Goal: Task Accomplishment & Management: Use online tool/utility

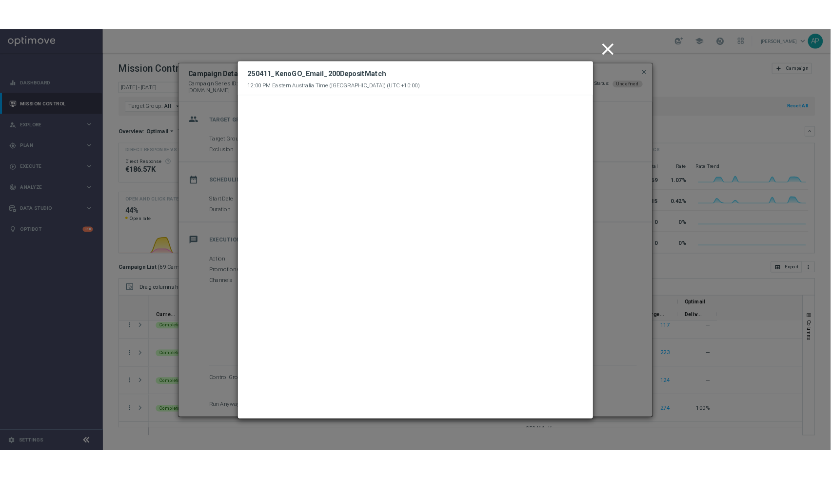
scroll to position [626, 0]
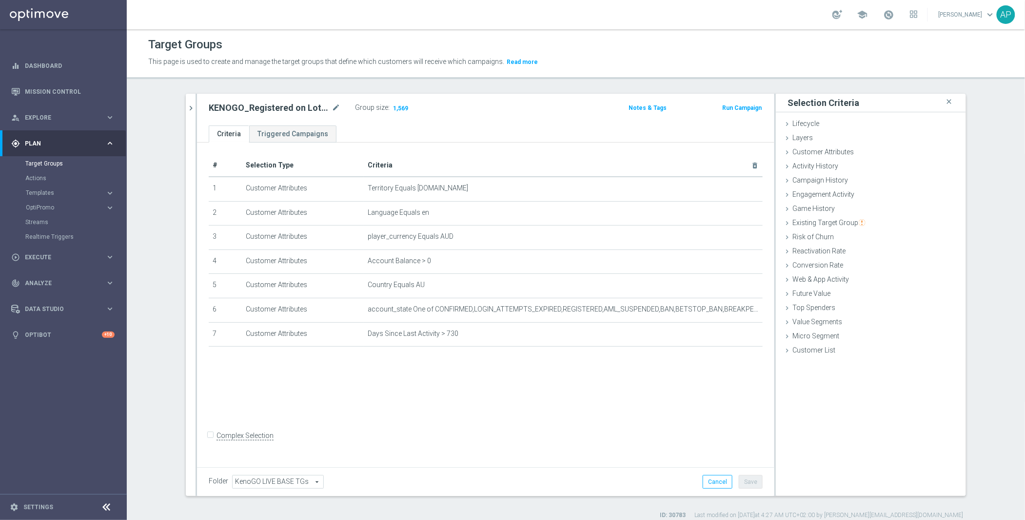
scroll to position [8, 0]
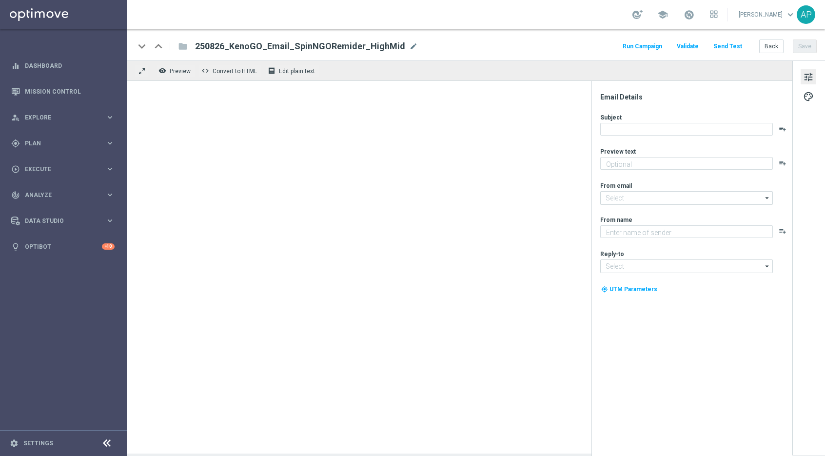
type textarea "Give it a whirl and see what's yours!"
type input "mail@crm.kenogo.com.au"
type textarea "KenoGO"
type input "support@kenogo.com.au"
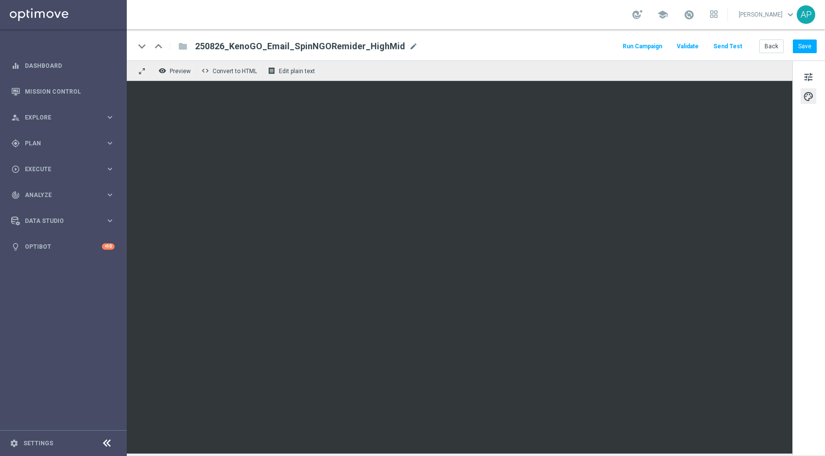
click at [819, 74] on div "tune palette" at bounding box center [809, 257] width 33 height 395
click at [812, 75] on span "tune" at bounding box center [808, 77] width 11 height 13
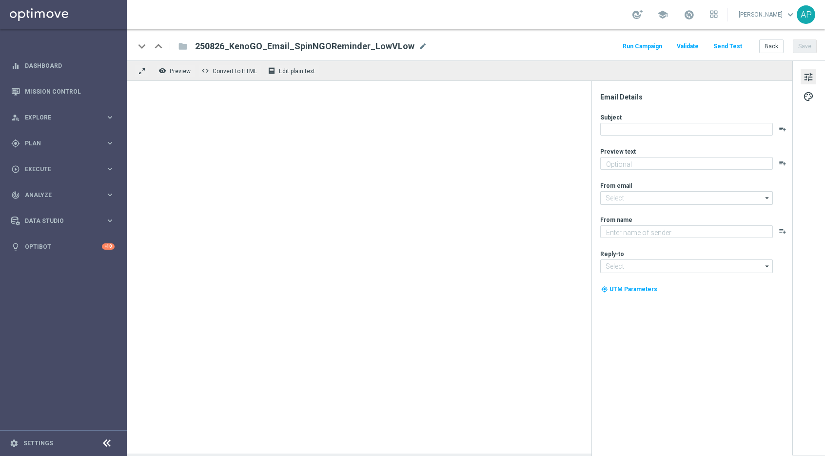
type textarea "Give it a whirl and see what's yours!"
type input "mail@crm.kenogo.com.au"
type textarea "KenoGO"
type input "support@kenogo.com.au"
